Goal: Task Accomplishment & Management: Use online tool/utility

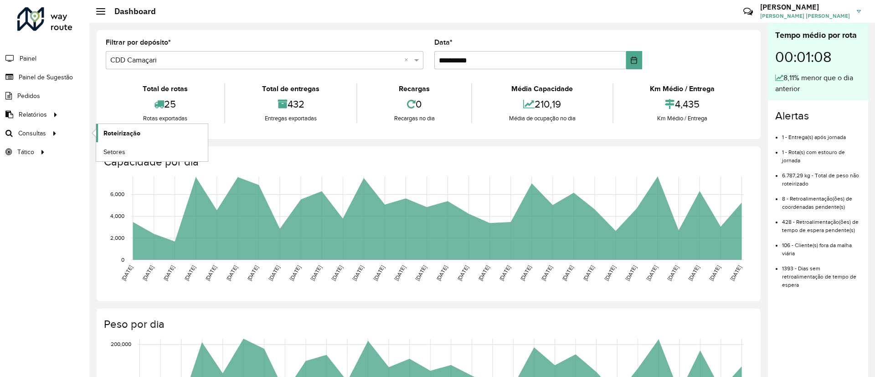
click at [119, 126] on link "Roteirização" at bounding box center [152, 133] width 112 height 18
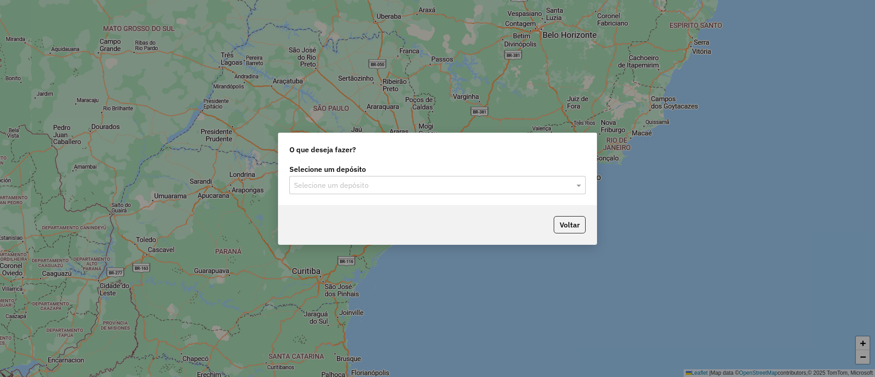
click at [390, 203] on div "Selecione um depósito Selecione um depósito" at bounding box center [437, 183] width 318 height 43
click at [419, 191] on div "Selecione um depósito" at bounding box center [437, 185] width 296 height 18
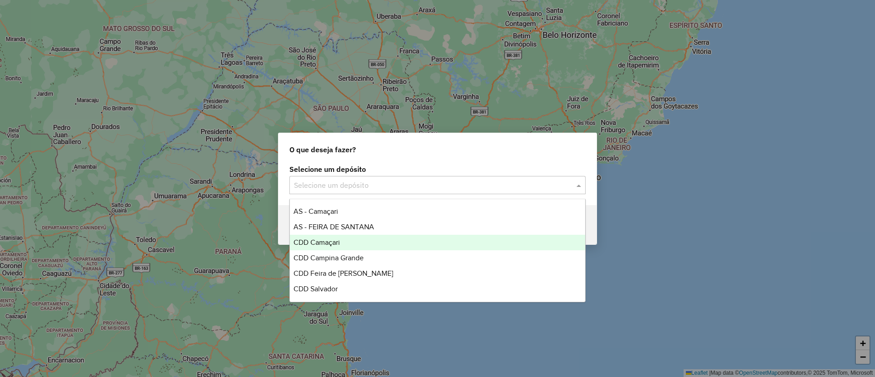
click at [470, 236] on div "CDD Camaçari" at bounding box center [437, 242] width 295 height 15
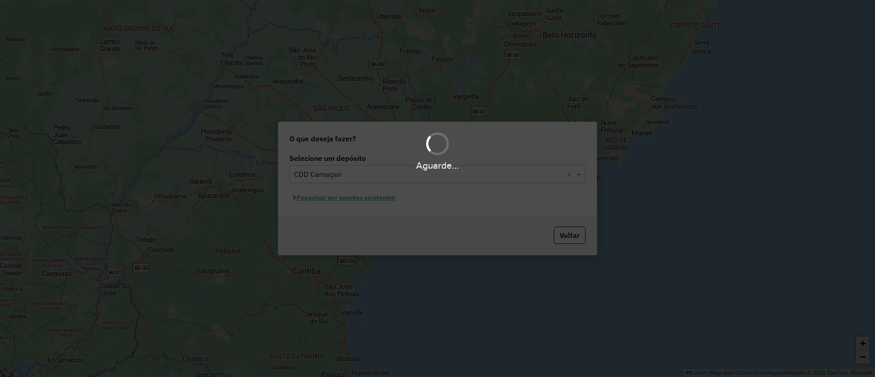
click at [350, 196] on div "Aguarde..." at bounding box center [437, 188] width 875 height 377
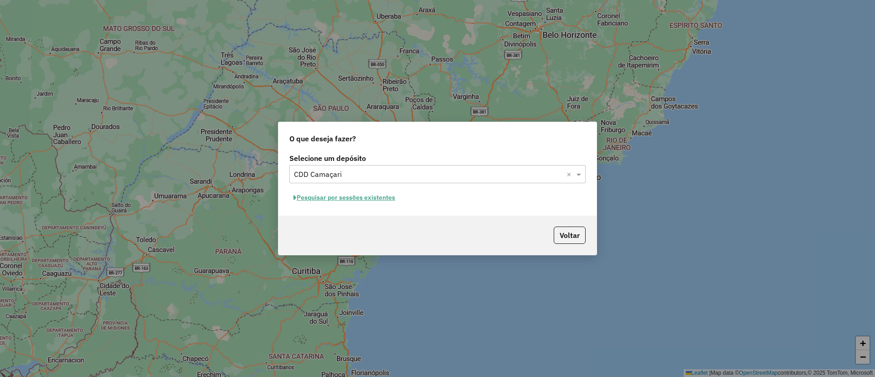
click at [350, 196] on hb-app "Aguarde... Pop-up bloqueado! Seu navegador bloqueou automáticamente a abertura …" at bounding box center [437, 188] width 875 height 377
click at [350, 196] on button "Pesquisar por sessões existentes" at bounding box center [344, 197] width 110 height 14
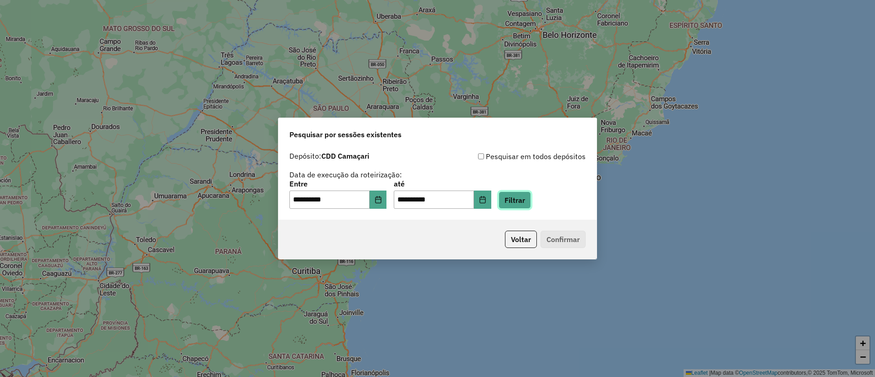
click at [516, 196] on button "Filtrar" at bounding box center [514, 199] width 32 height 17
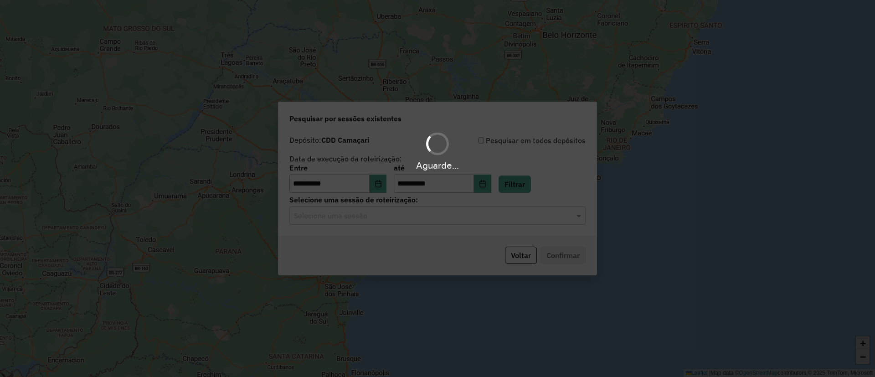
click at [381, 234] on div "Aguarde..." at bounding box center [437, 188] width 875 height 377
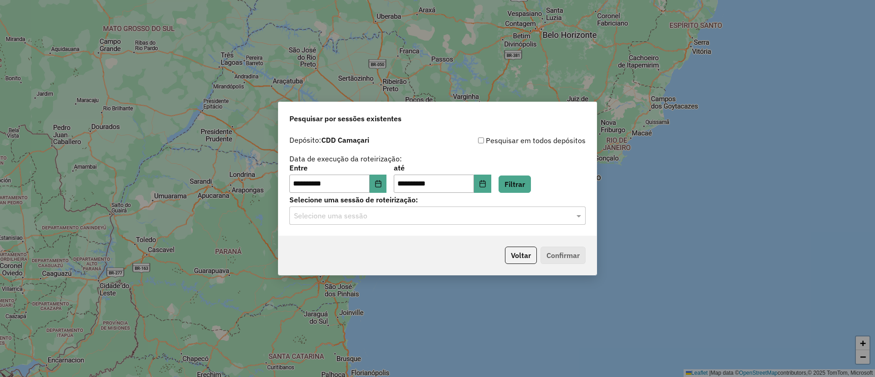
click at [381, 234] on div "**********" at bounding box center [437, 183] width 318 height 104
click at [411, 218] on input "text" at bounding box center [428, 216] width 269 height 11
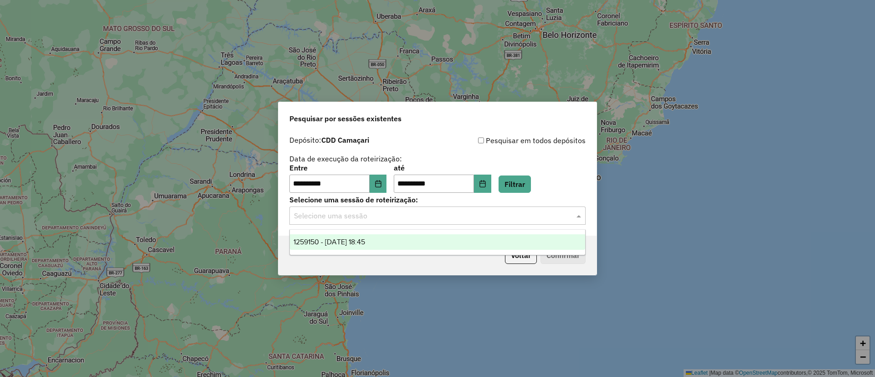
click at [409, 245] on div "1259150 - 04/09/2025 18:45" at bounding box center [437, 241] width 295 height 15
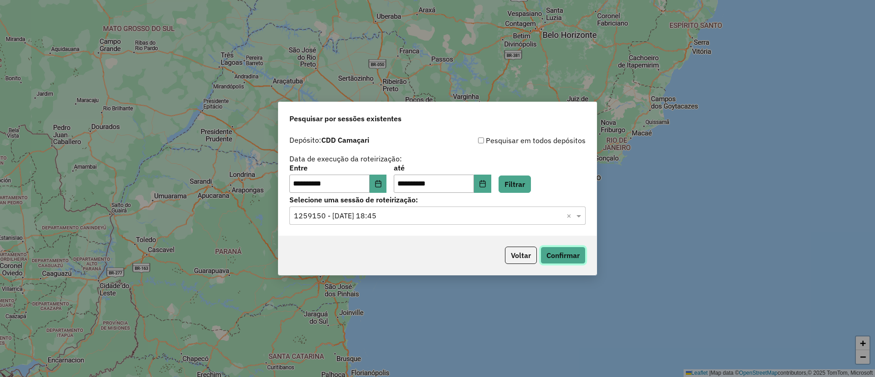
click at [566, 254] on button "Confirmar" at bounding box center [562, 255] width 45 height 17
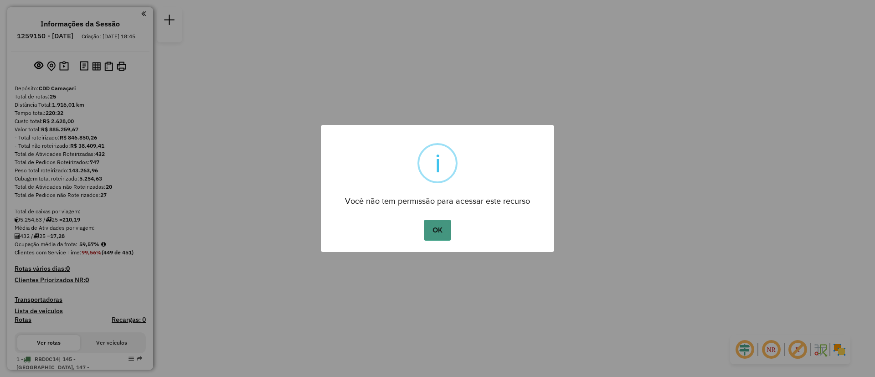
click at [437, 233] on button "OK" at bounding box center [437, 230] width 27 height 21
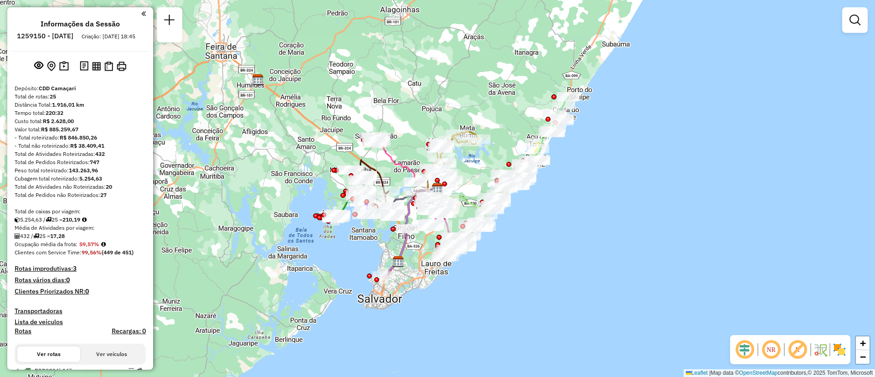
click at [356, 280] on div "Janela de atendimento Grade de atendimento Capacidade Transportadoras Veículos …" at bounding box center [437, 188] width 875 height 377
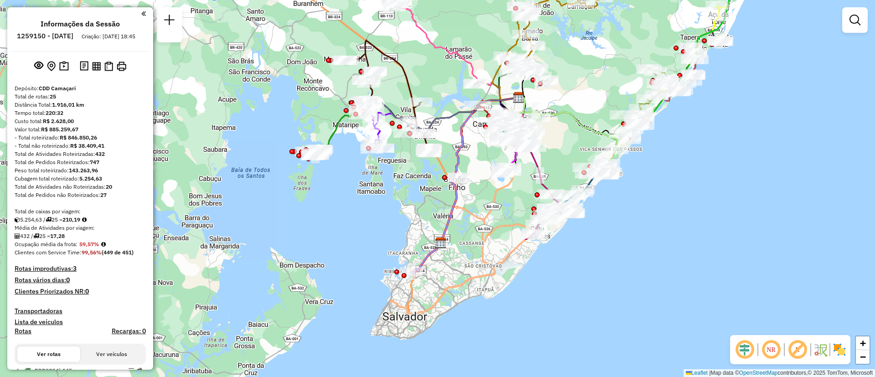
click at [505, 187] on div "Janela de atendimento Grade de atendimento Capacidade Transportadoras Veículos …" at bounding box center [437, 188] width 875 height 377
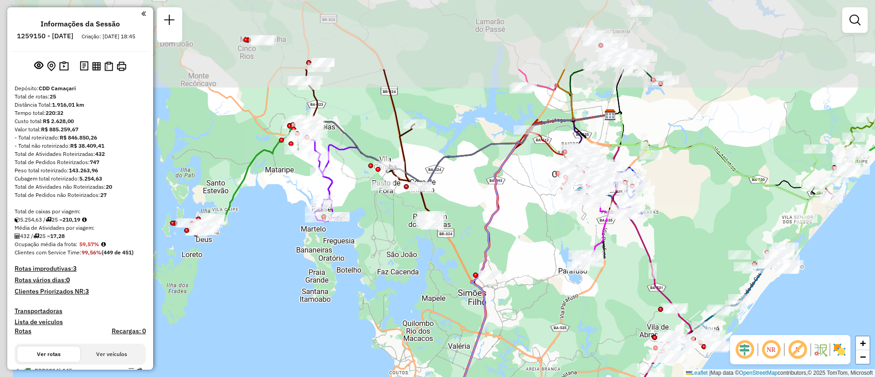
drag, startPoint x: 605, startPoint y: 136, endPoint x: 683, endPoint y: 242, distance: 132.0
click at [683, 242] on div "Janela de atendimento Grade de atendimento Capacidade Transportadoras Veículos …" at bounding box center [437, 188] width 875 height 377
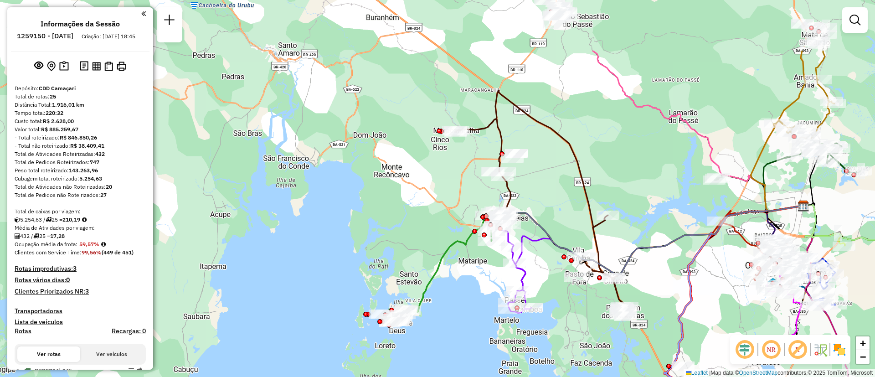
drag, startPoint x: 420, startPoint y: 83, endPoint x: 611, endPoint y: 171, distance: 210.8
click at [611, 171] on div "Janela de atendimento Grade de atendimento Capacidade Transportadoras Veículos …" at bounding box center [437, 188] width 875 height 377
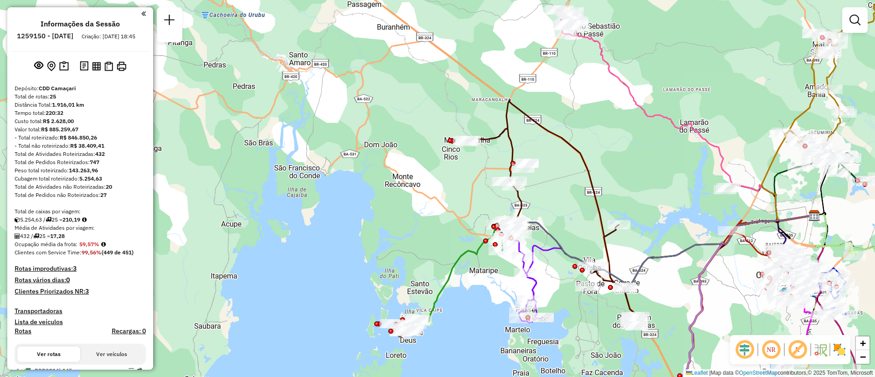
drag, startPoint x: 650, startPoint y: 139, endPoint x: 666, endPoint y: 90, distance: 52.0
click at [666, 90] on div "Janela de atendimento Grade de atendimento Capacidade Transportadoras Veículos …" at bounding box center [437, 188] width 875 height 377
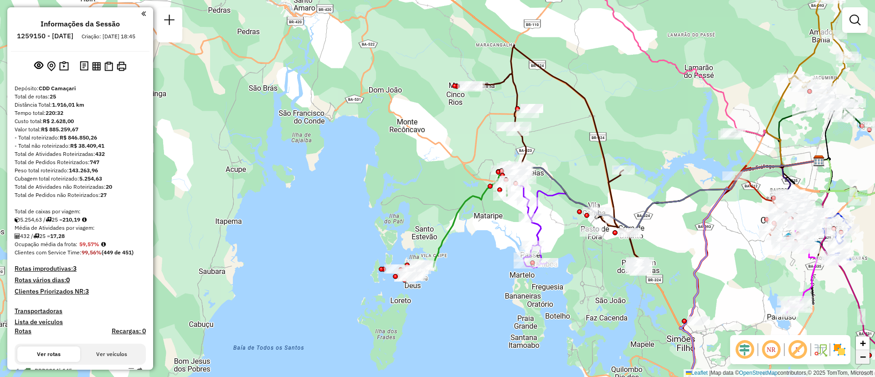
click at [868, 350] on link "−" at bounding box center [863, 357] width 14 height 14
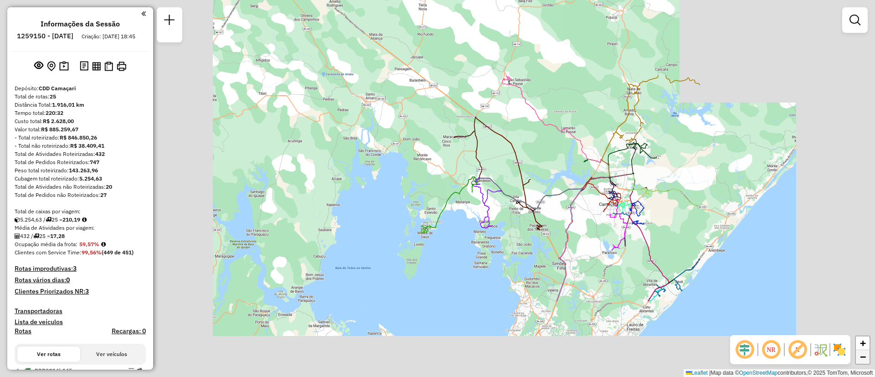
click at [868, 350] on link "−" at bounding box center [863, 357] width 14 height 14
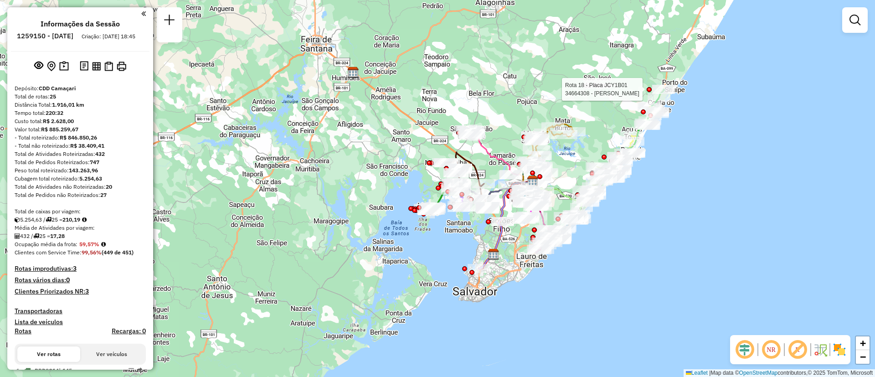
select select "**********"
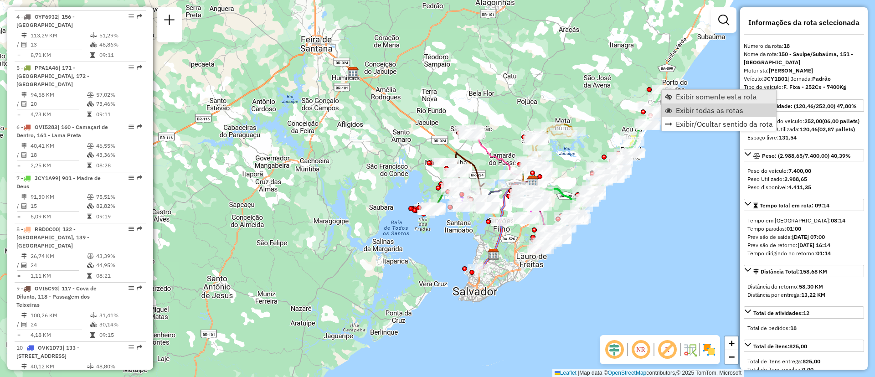
scroll to position [1266, 0]
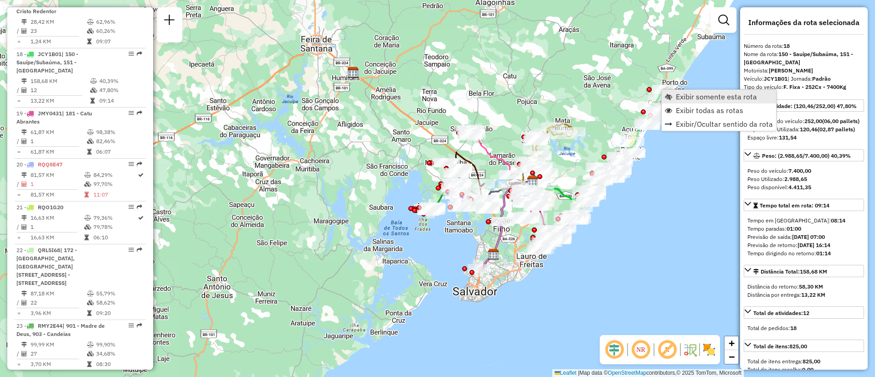
click at [710, 98] on span "Exibir somente esta rota" at bounding box center [716, 96] width 81 height 7
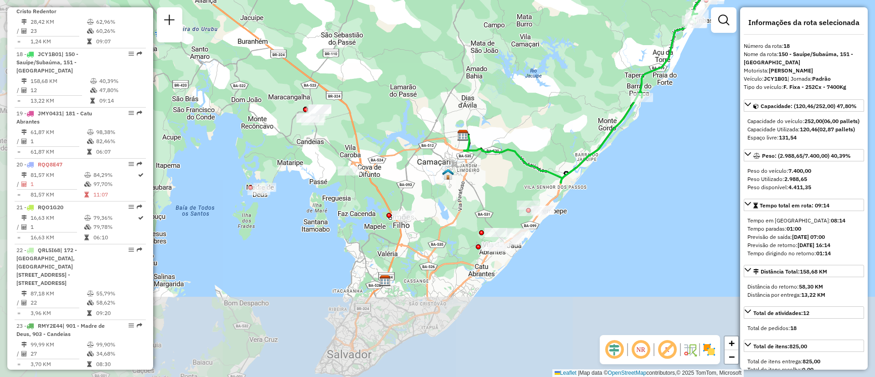
drag, startPoint x: 443, startPoint y: 261, endPoint x: 601, endPoint y: 139, distance: 199.2
click at [601, 139] on icon at bounding box center [552, 137] width 179 height 91
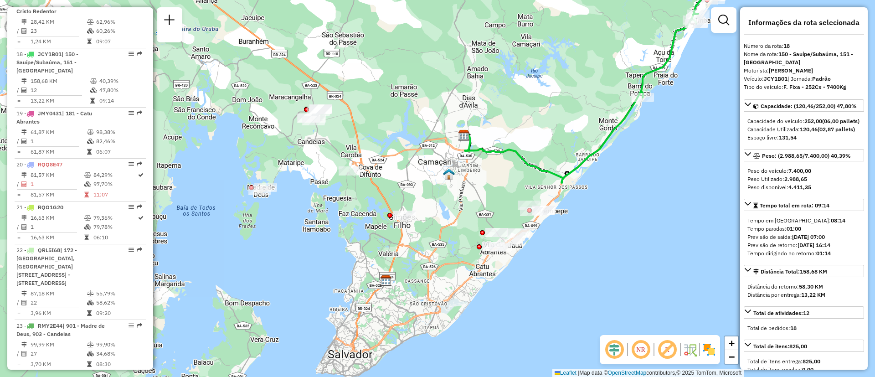
click at [512, 98] on div "Janela de atendimento Grade de atendimento Capacidade Transportadoras Veículos …" at bounding box center [437, 188] width 875 height 377
